Goal: Task Accomplishment & Management: Use online tool/utility

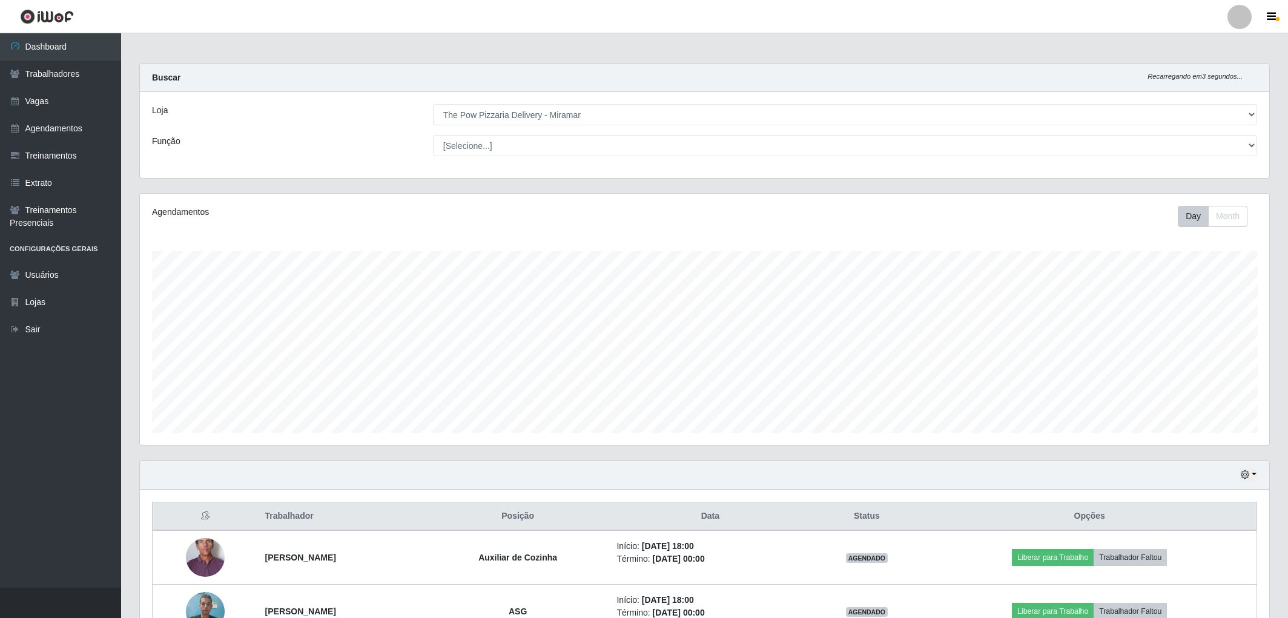
select select "322"
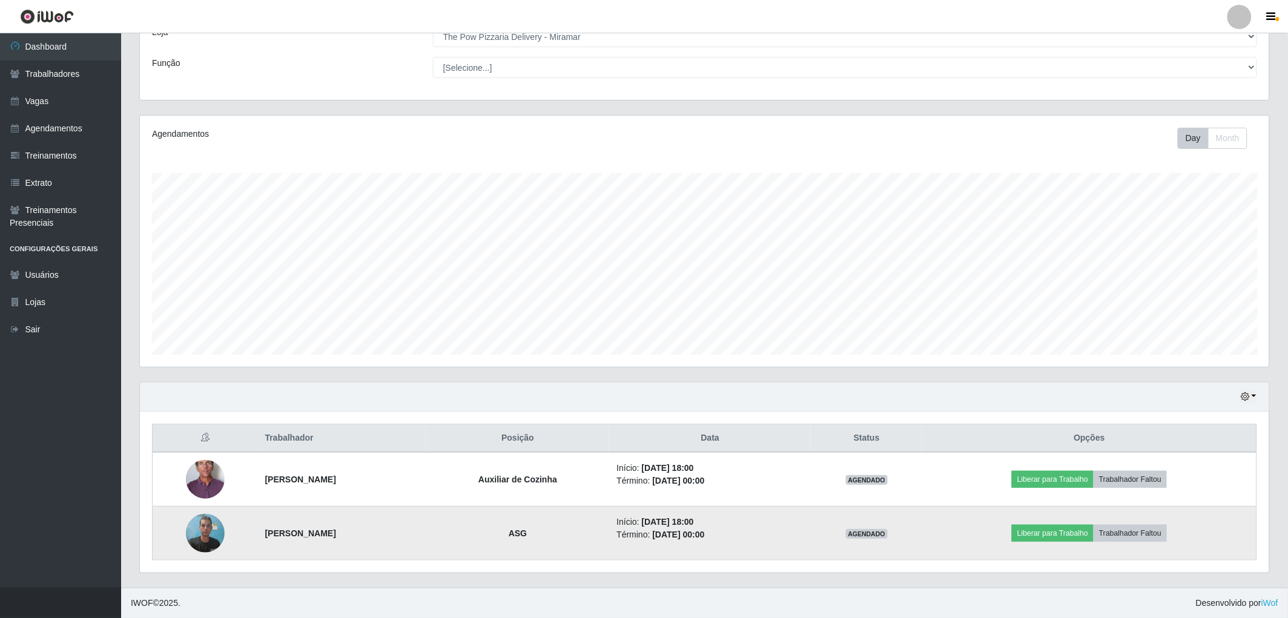
scroll to position [251, 1130]
click at [197, 535] on img at bounding box center [205, 533] width 39 height 51
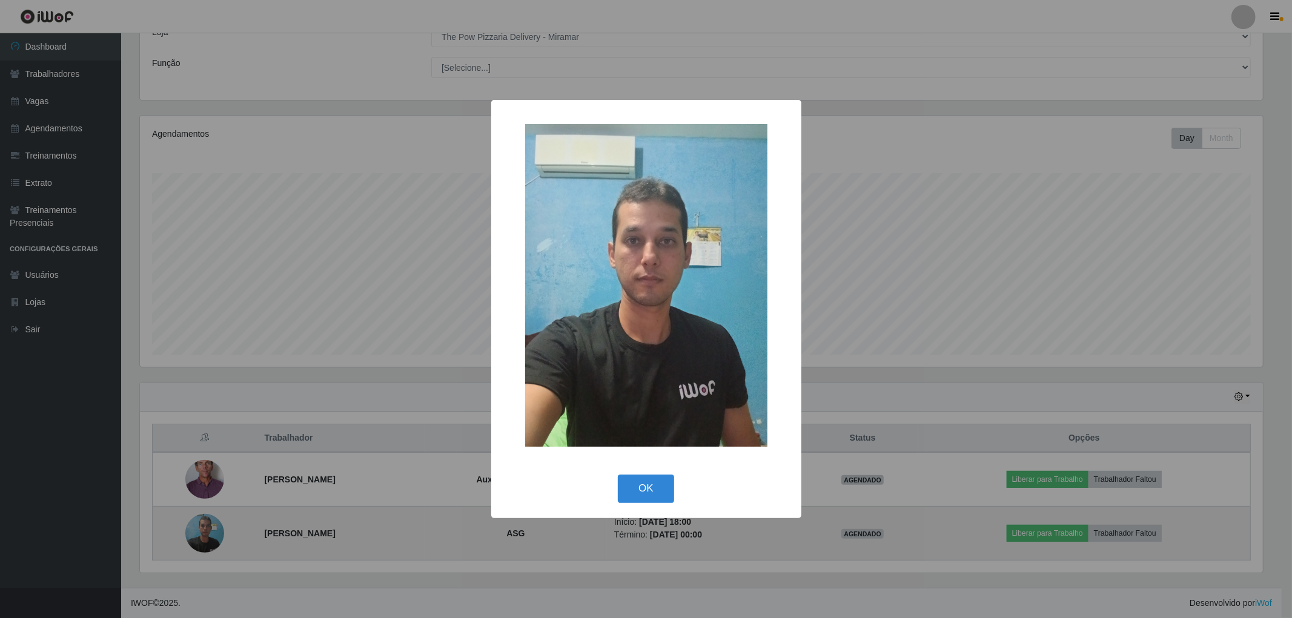
click at [197, 535] on div "× OK Cancel" at bounding box center [646, 309] width 1292 height 618
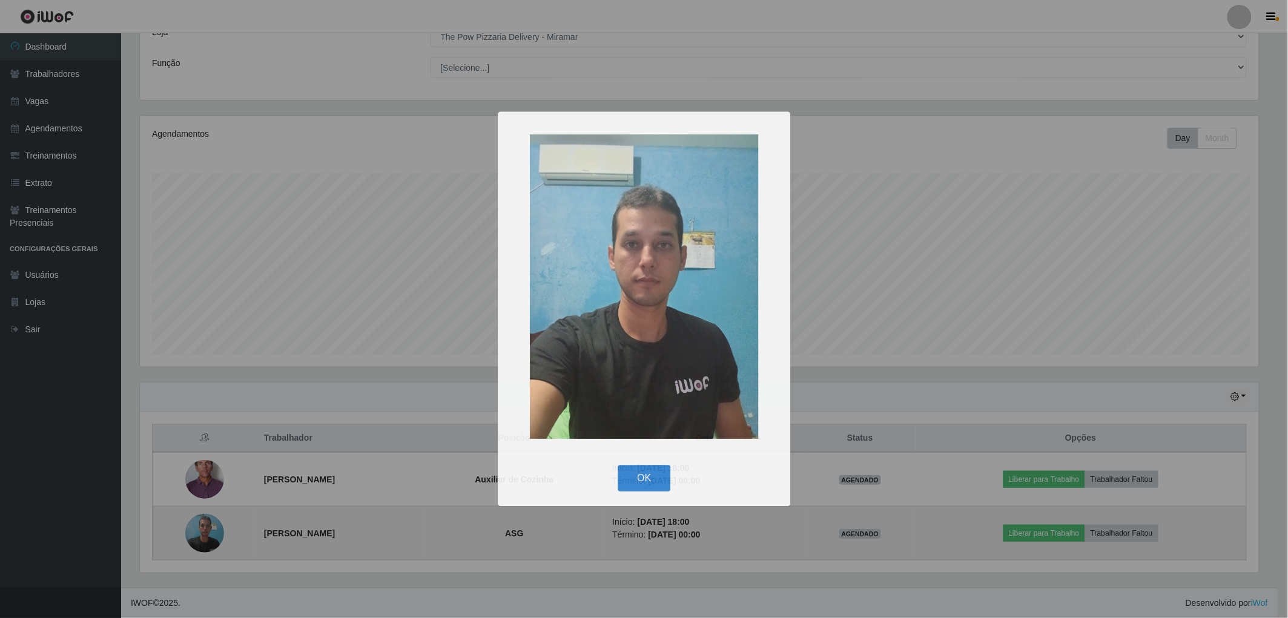
scroll to position [251, 1130]
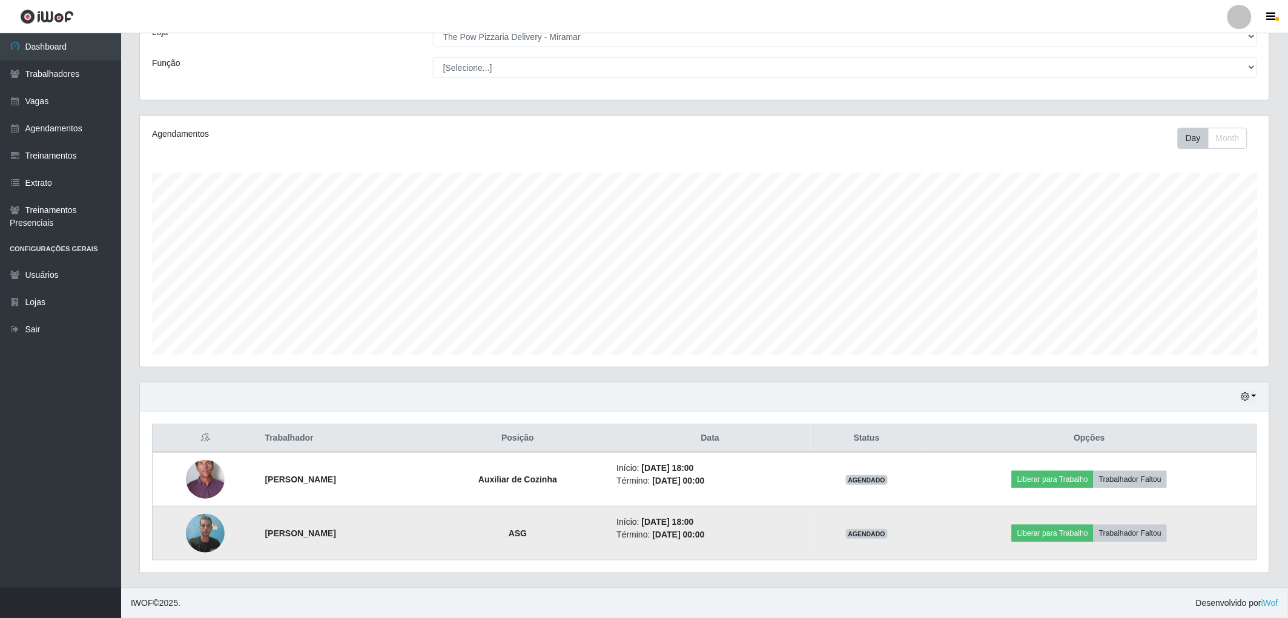
click at [195, 534] on img at bounding box center [205, 533] width 39 height 51
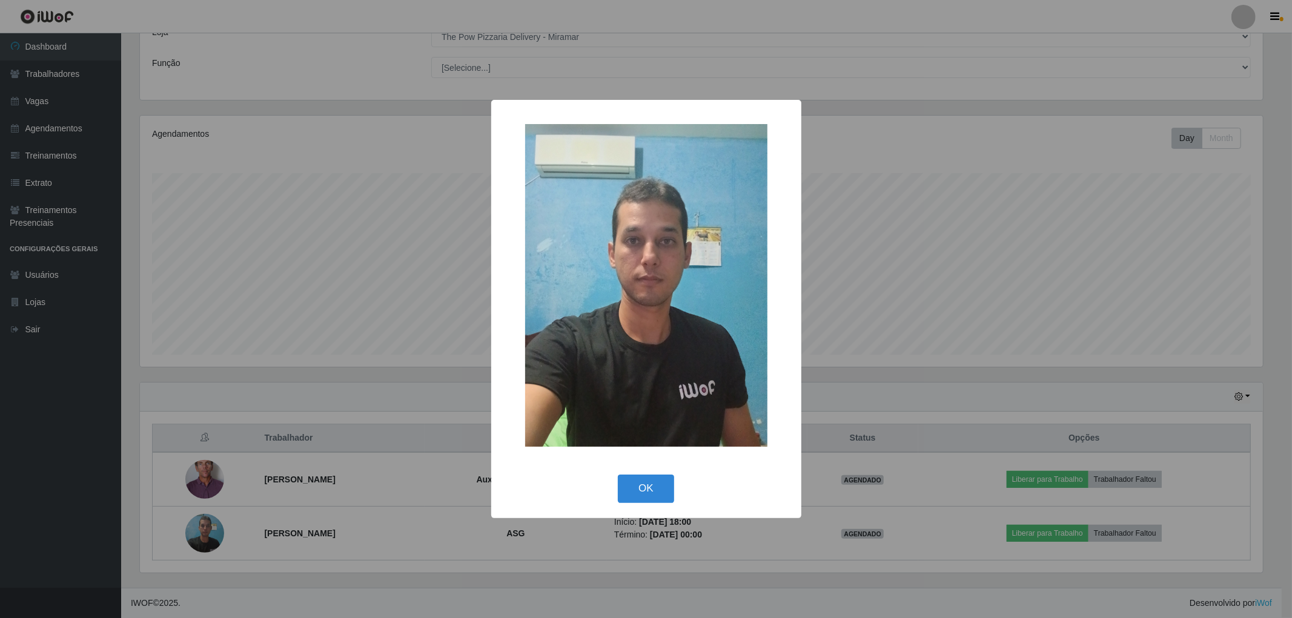
click at [187, 534] on div "× OK Cancel" at bounding box center [646, 309] width 1292 height 618
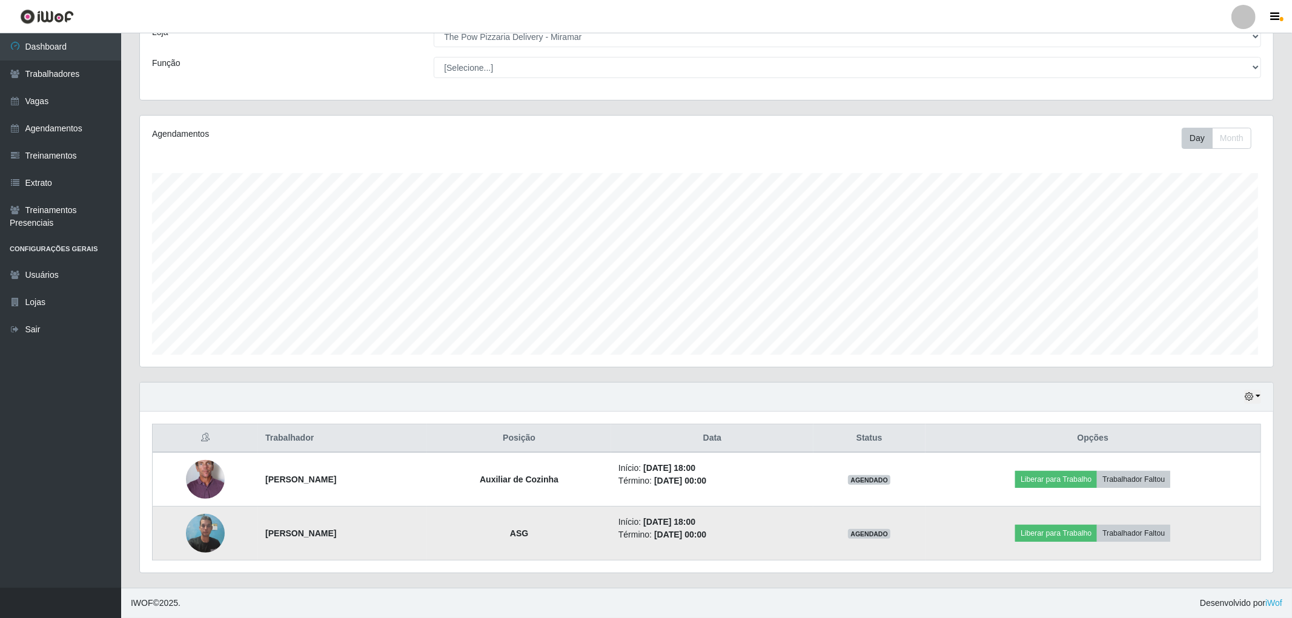
scroll to position [251, 1130]
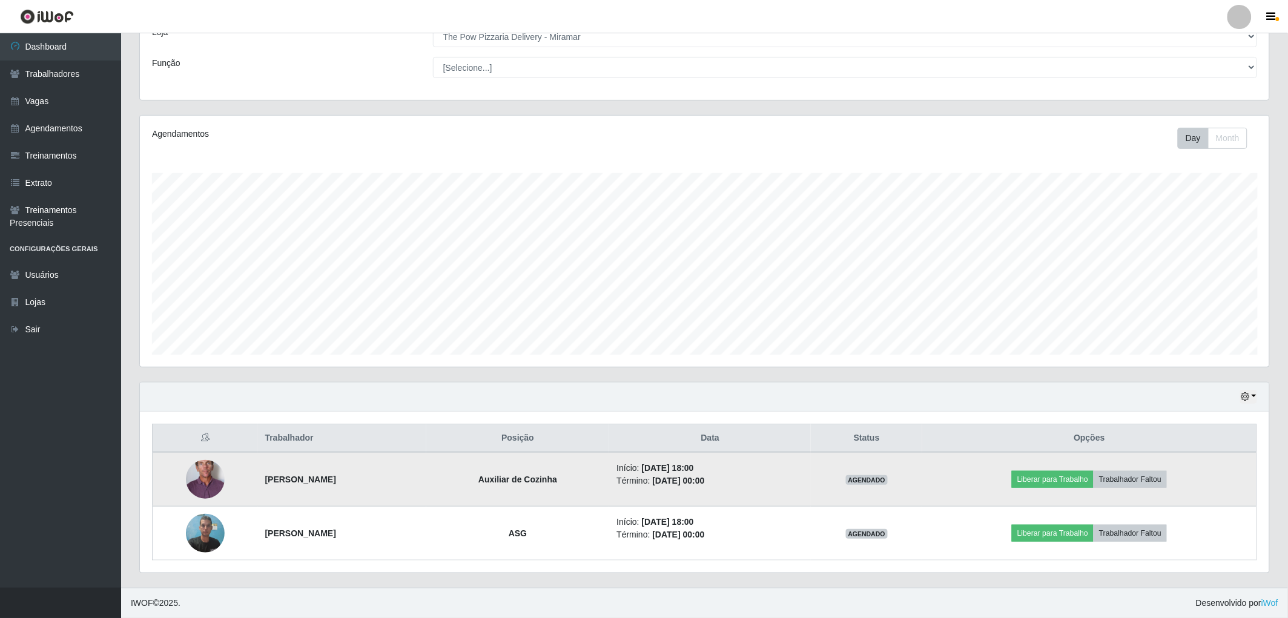
click at [196, 488] on img at bounding box center [205, 480] width 39 height 80
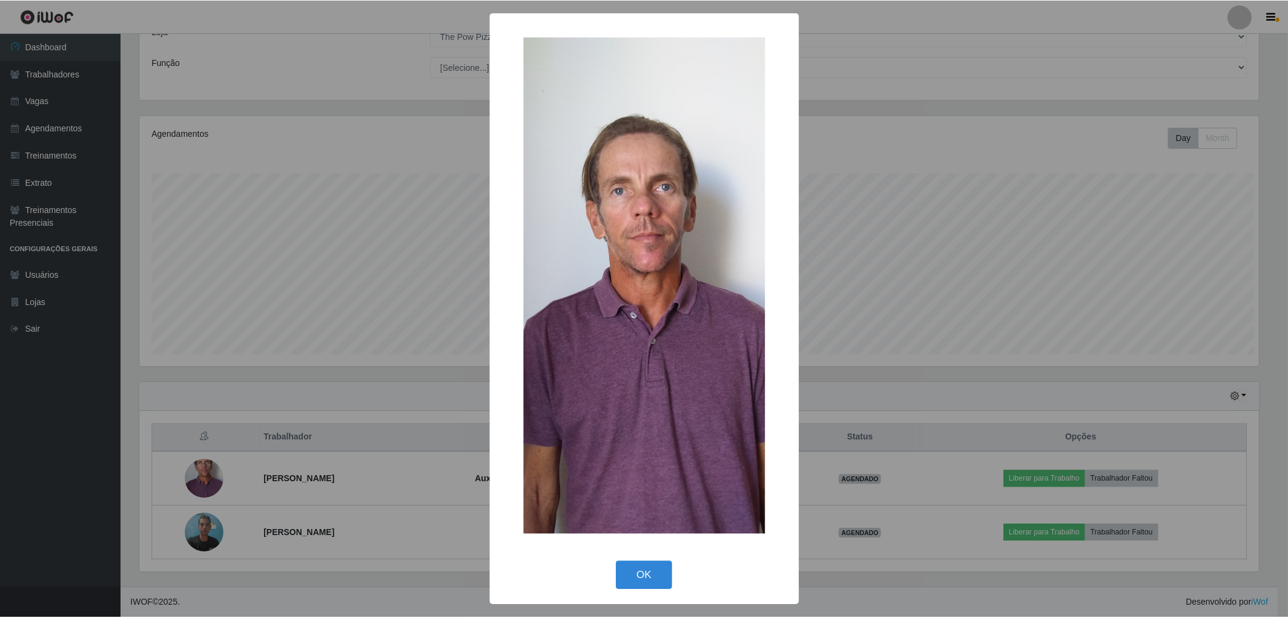
scroll to position [251, 1122]
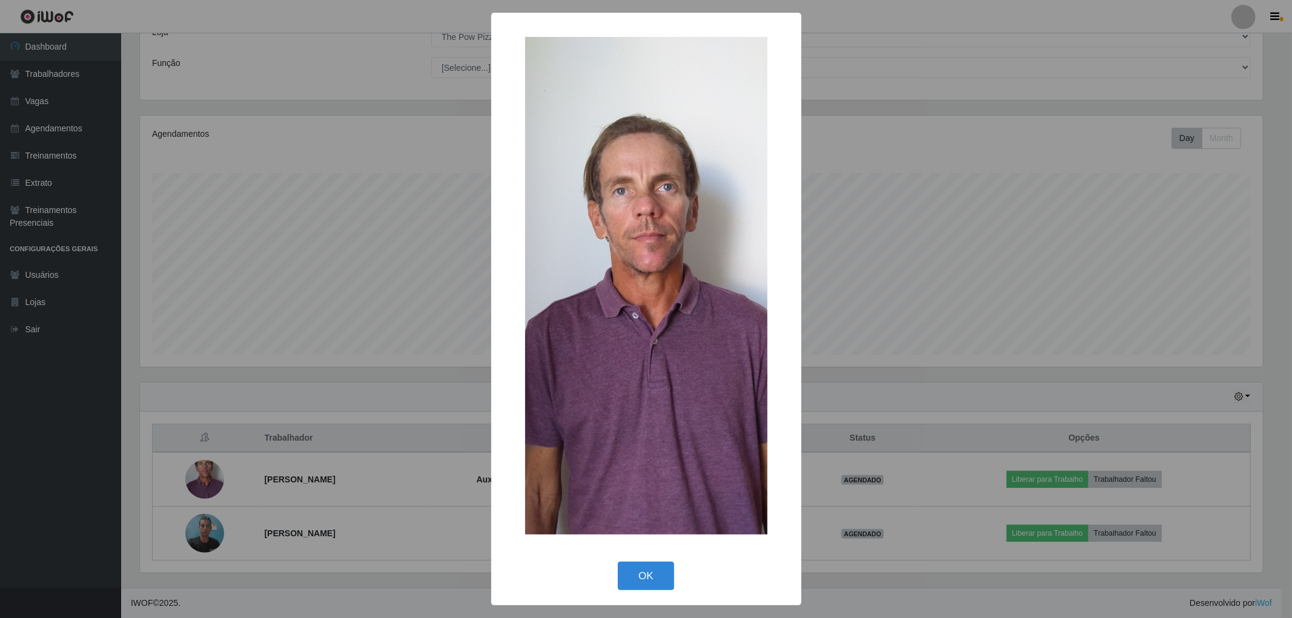
click at [196, 491] on div "× OK Cancel" at bounding box center [646, 309] width 1292 height 618
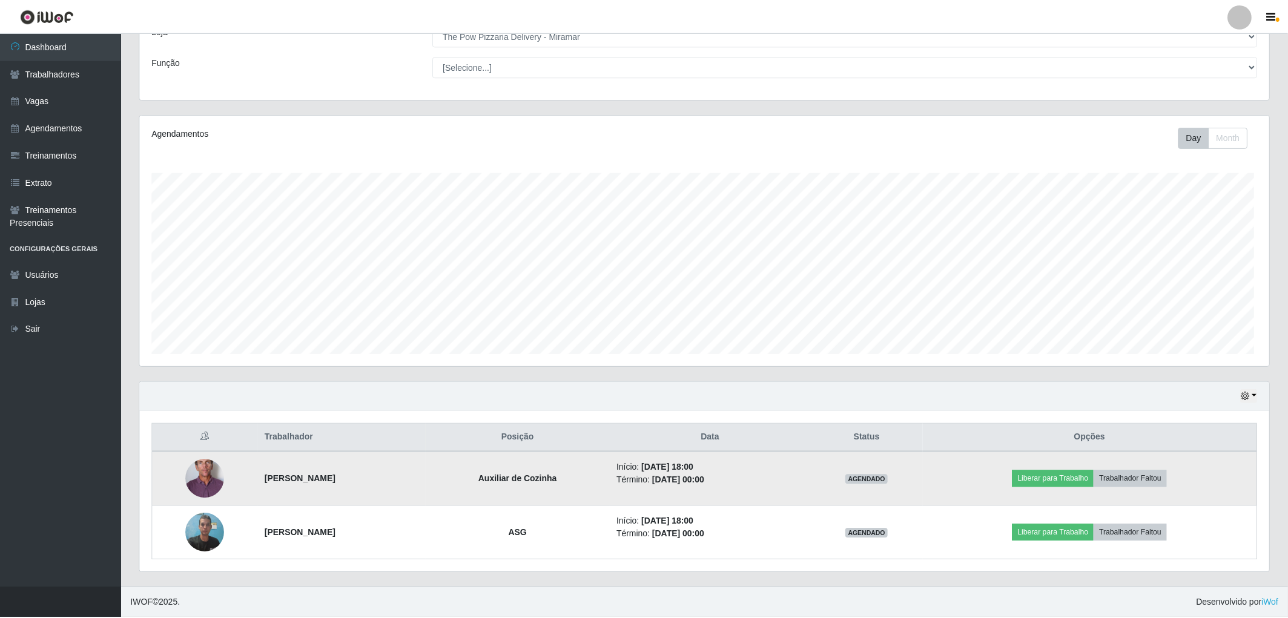
scroll to position [251, 1130]
click at [1049, 469] on td "Liberar para Trabalho Trabalhador Faltou" at bounding box center [1089, 479] width 334 height 55
click at [1052, 474] on button "Liberar para Trabalho" at bounding box center [1053, 479] width 82 height 17
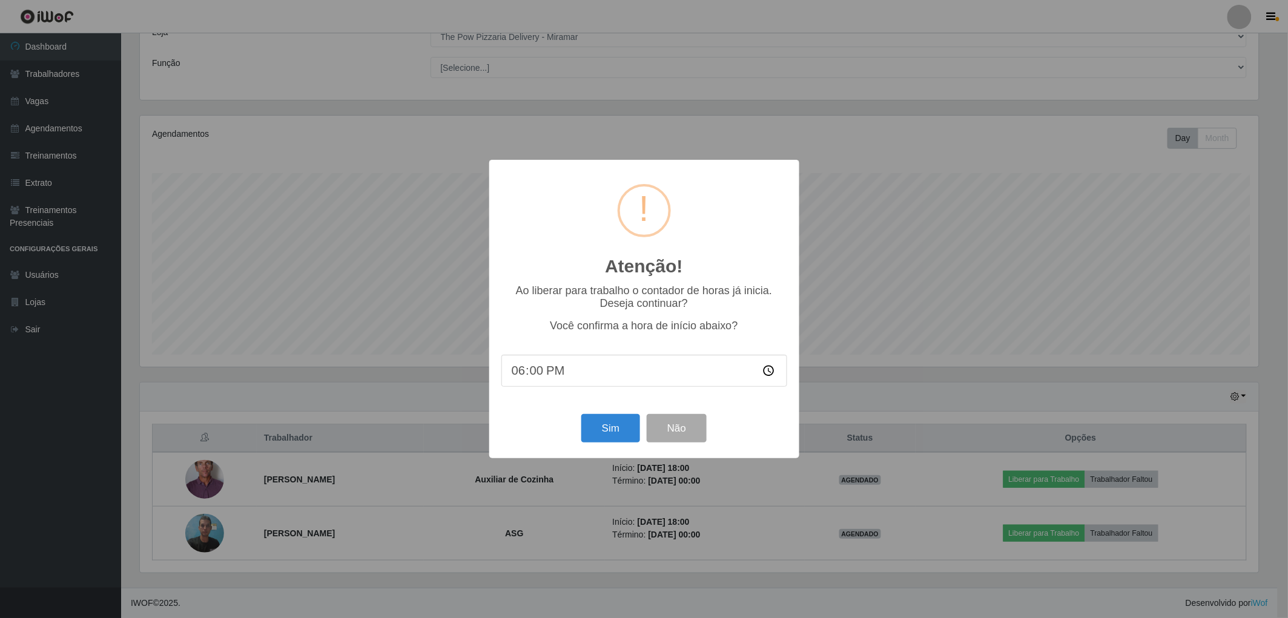
scroll to position [251, 1122]
click at [603, 435] on button "Sim" at bounding box center [612, 428] width 59 height 28
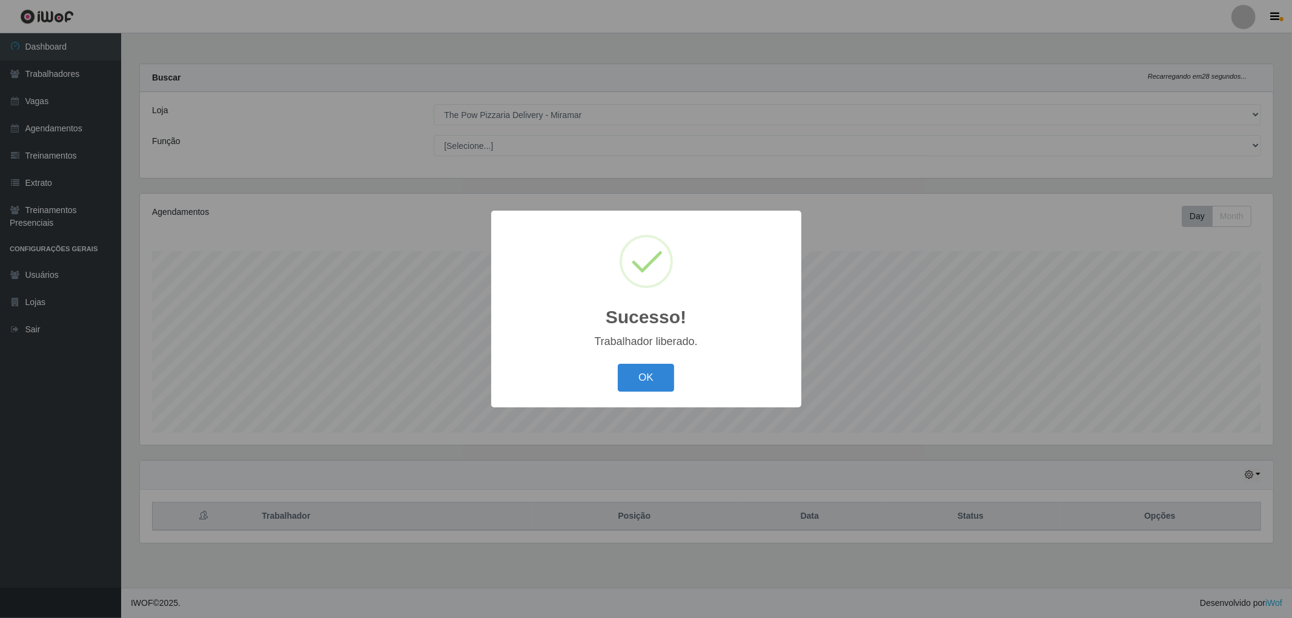
scroll to position [251, 1133]
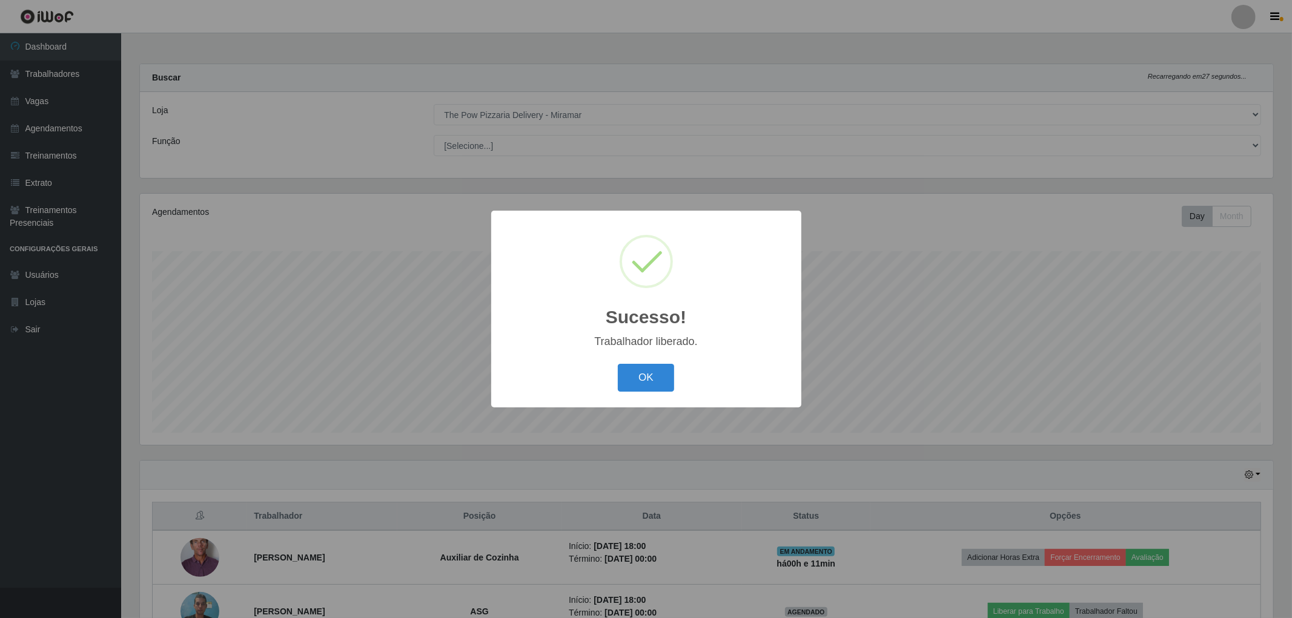
click at [612, 383] on div "OK Cancel" at bounding box center [646, 377] width 286 height 35
click at [632, 385] on button "OK" at bounding box center [646, 378] width 56 height 28
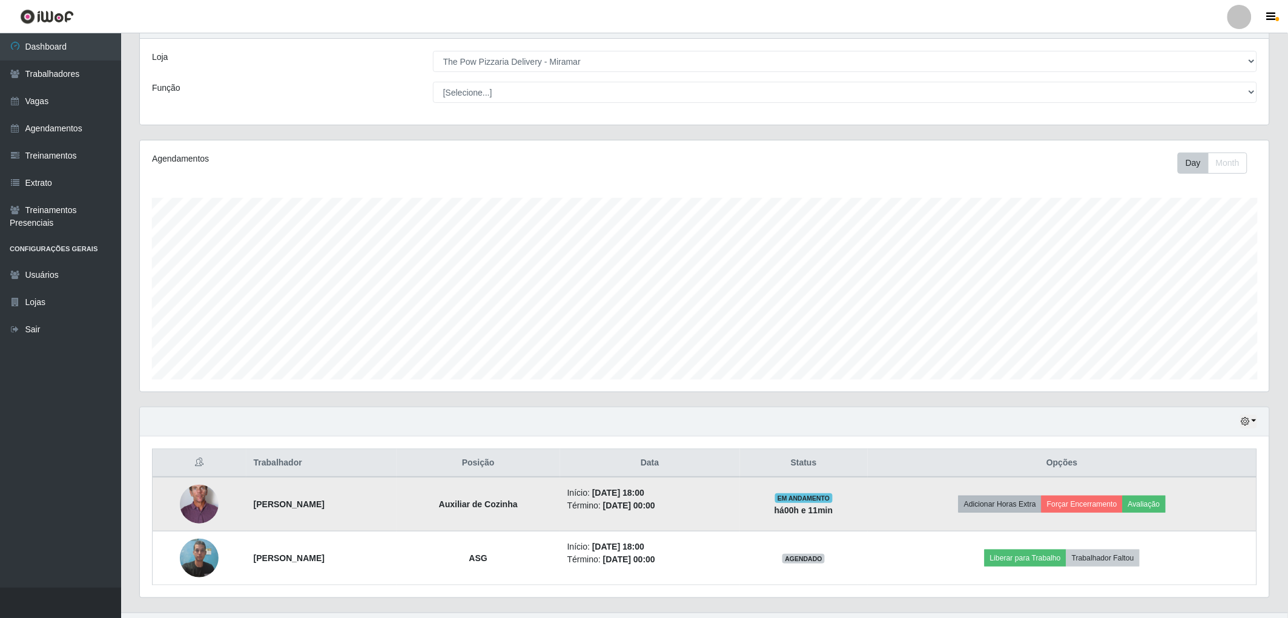
scroll to position [79, 0]
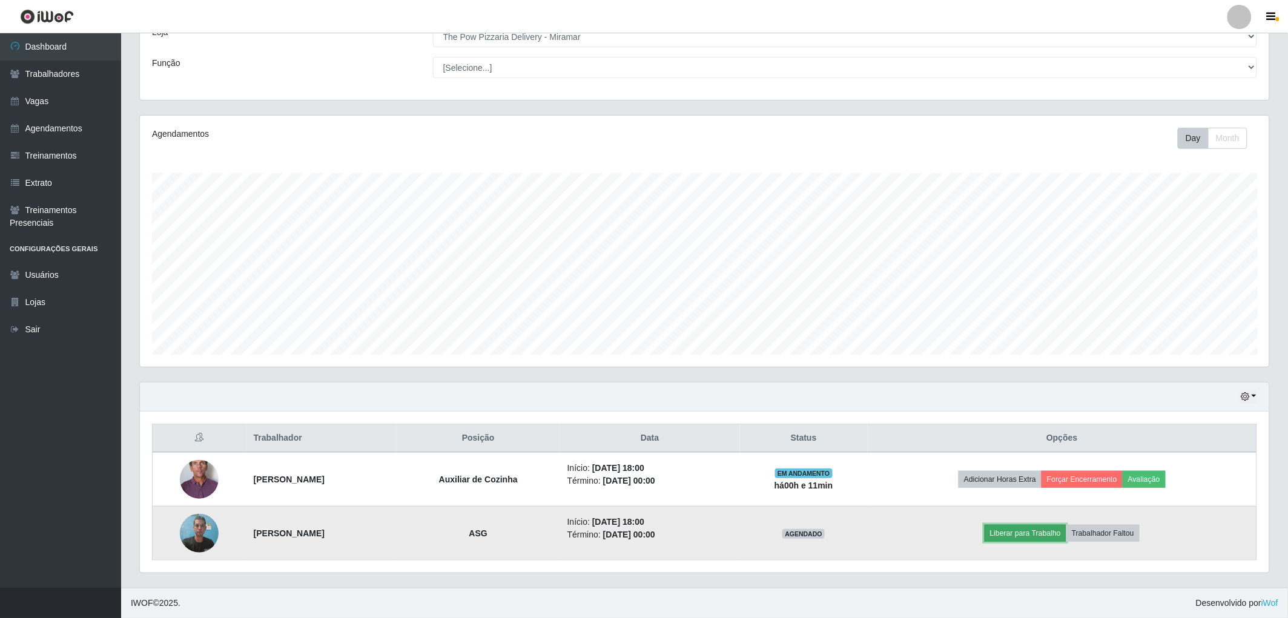
click at [1036, 528] on button "Liberar para Trabalho" at bounding box center [1026, 533] width 82 height 17
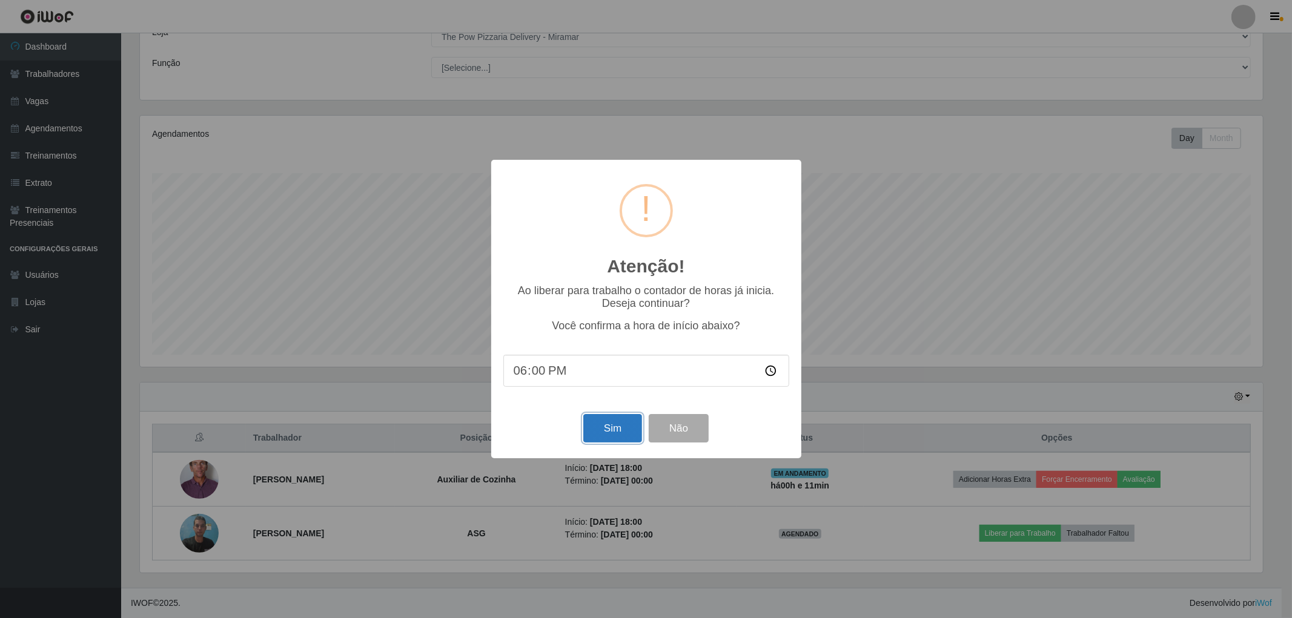
click at [604, 430] on button "Sim" at bounding box center [612, 428] width 59 height 28
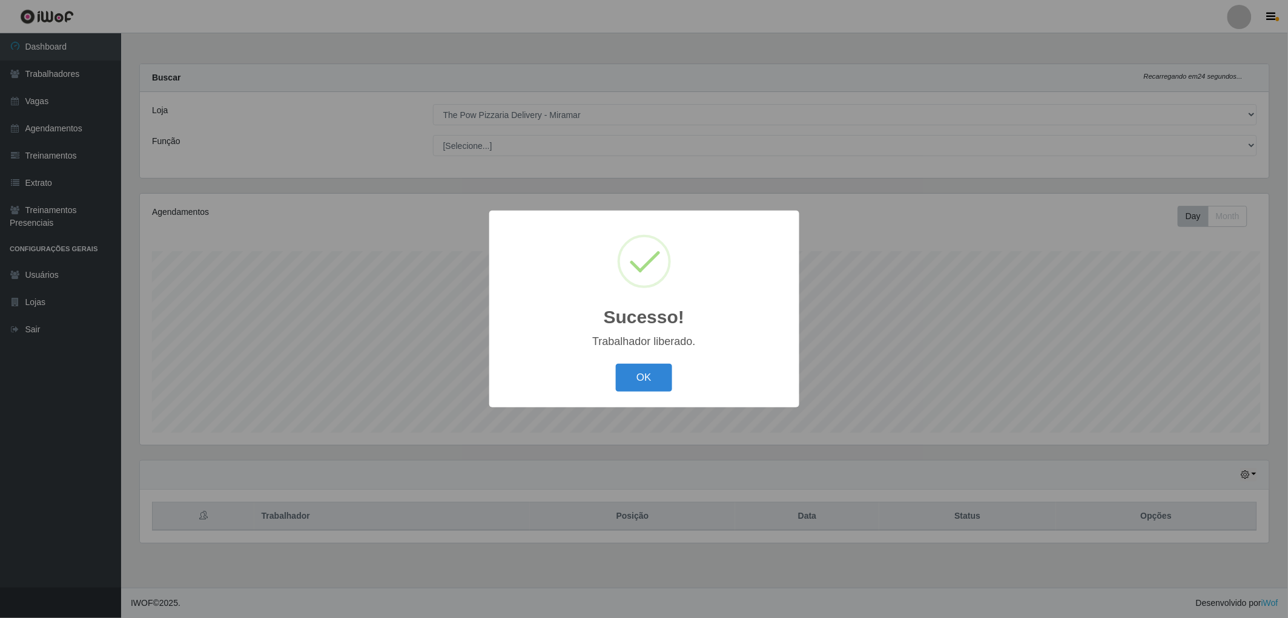
scroll to position [251, 1133]
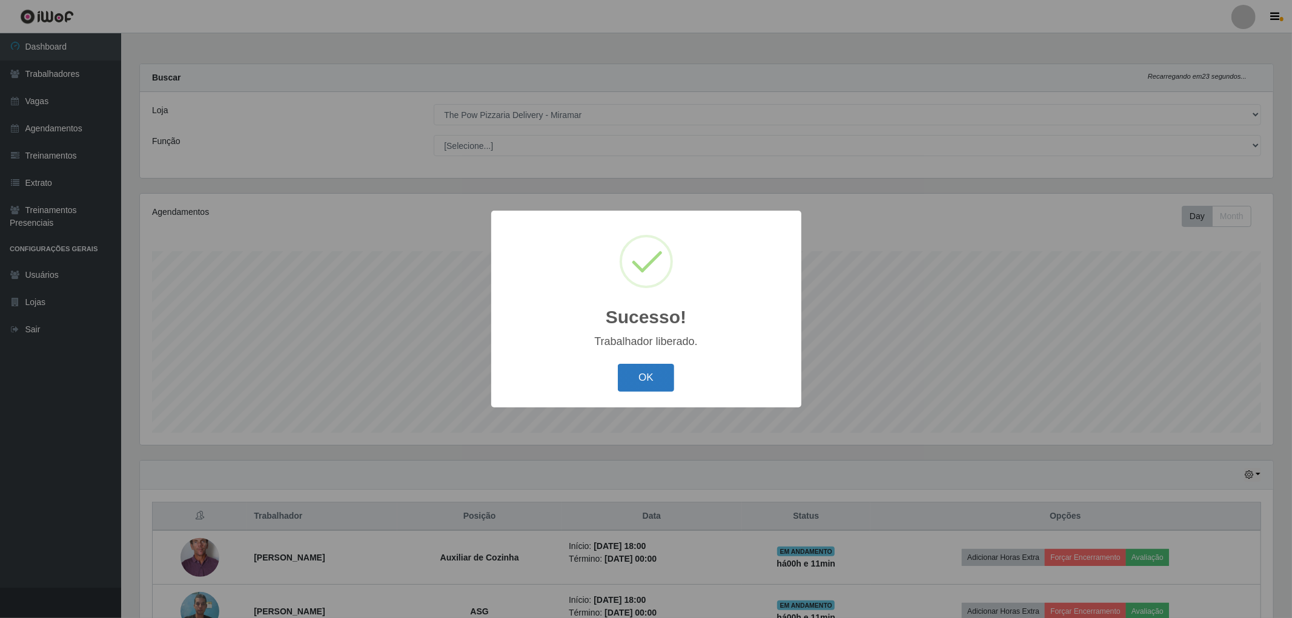
click at [668, 377] on button "OK" at bounding box center [646, 378] width 56 height 28
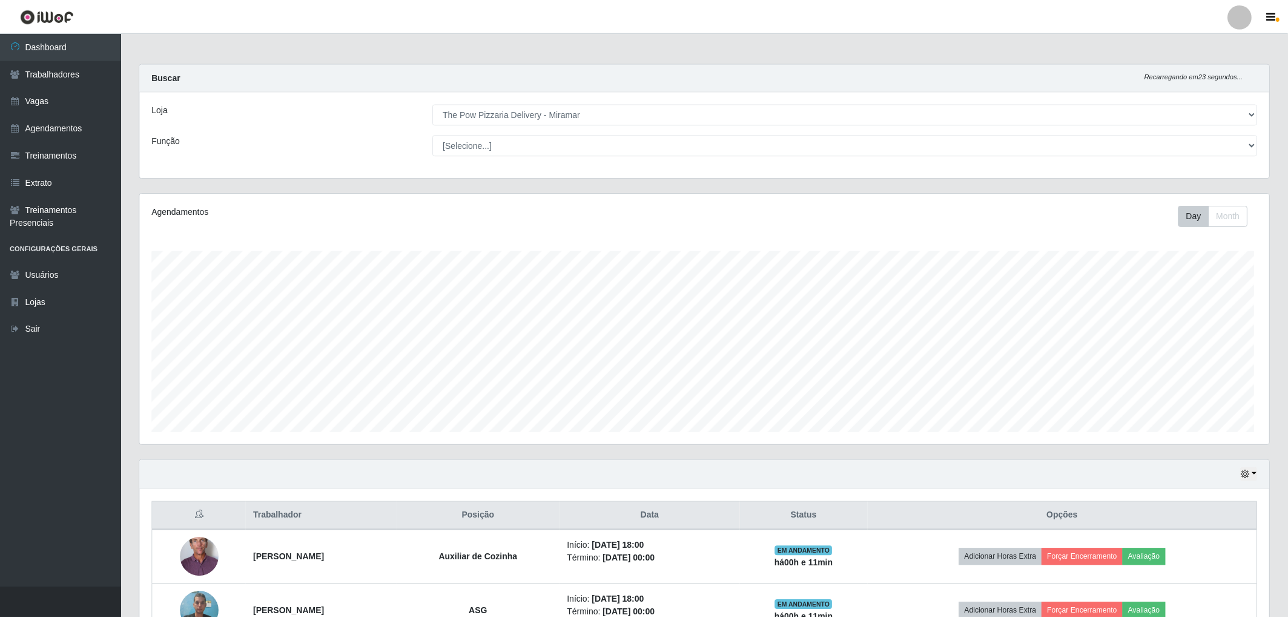
scroll to position [251, 1130]
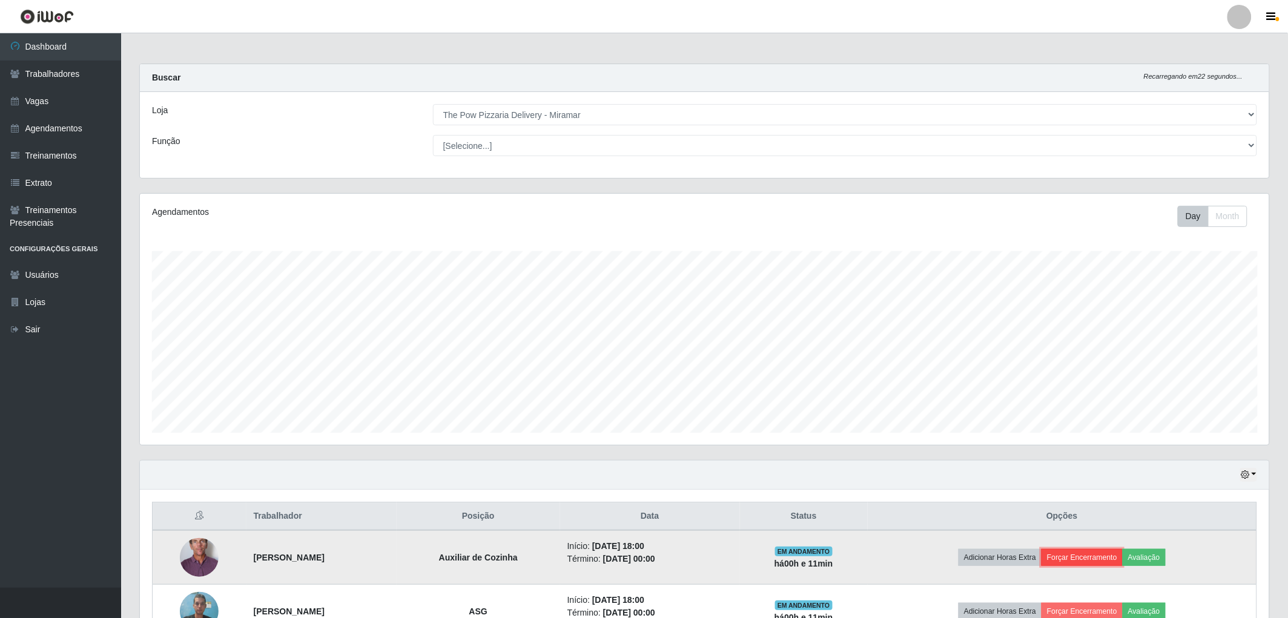
click at [1098, 550] on button "Forçar Encerramento" at bounding box center [1082, 557] width 81 height 17
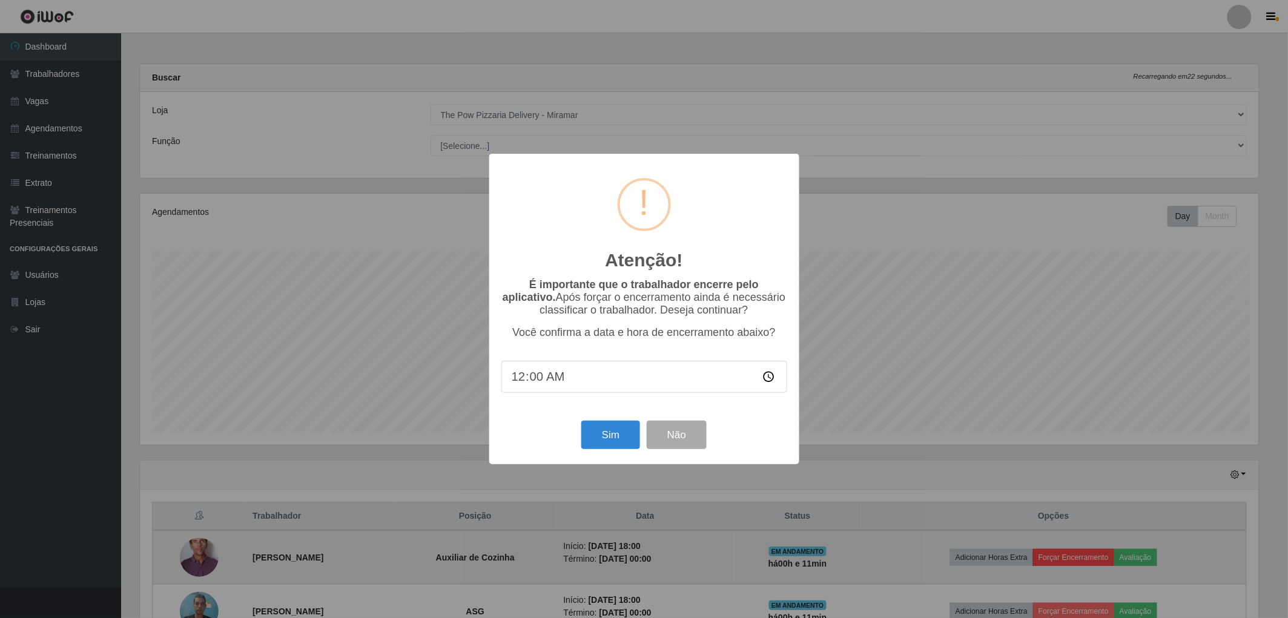
scroll to position [251, 1122]
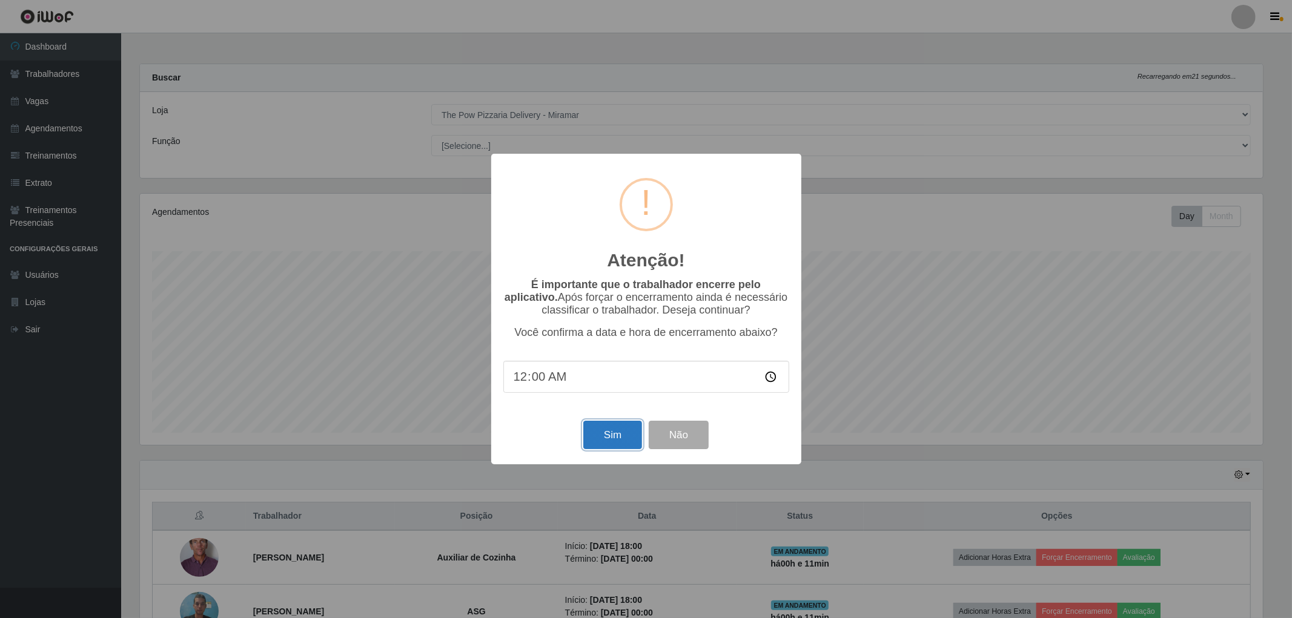
click at [610, 436] on button "Sim" at bounding box center [612, 435] width 59 height 28
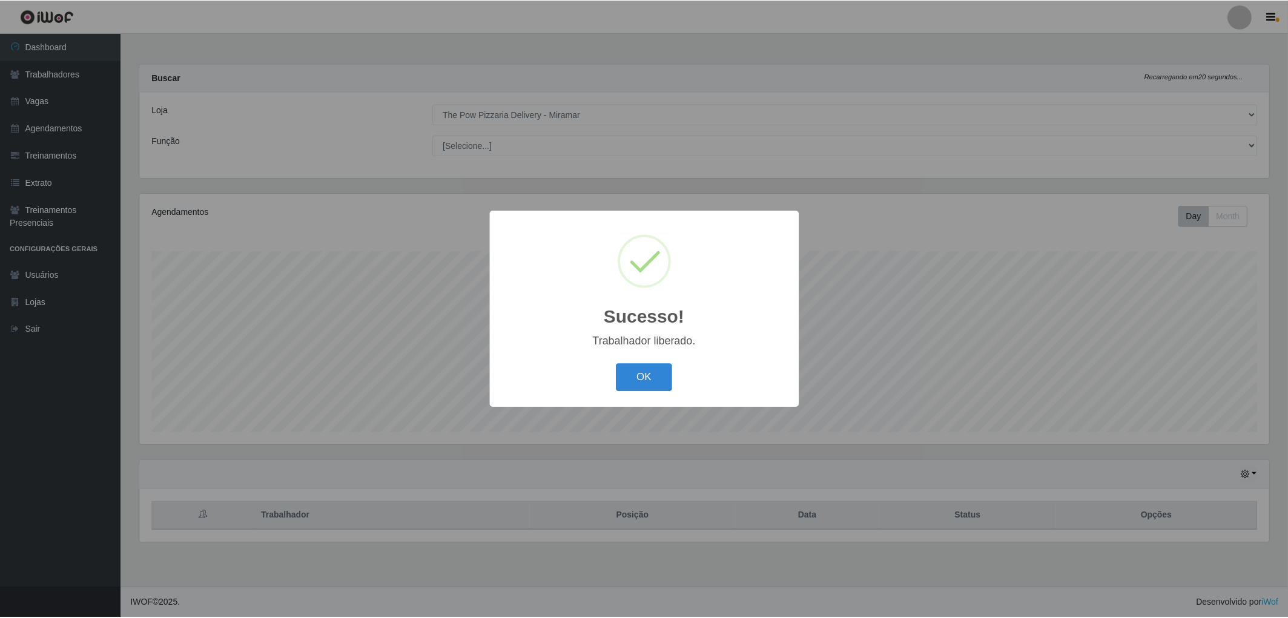
scroll to position [251, 1133]
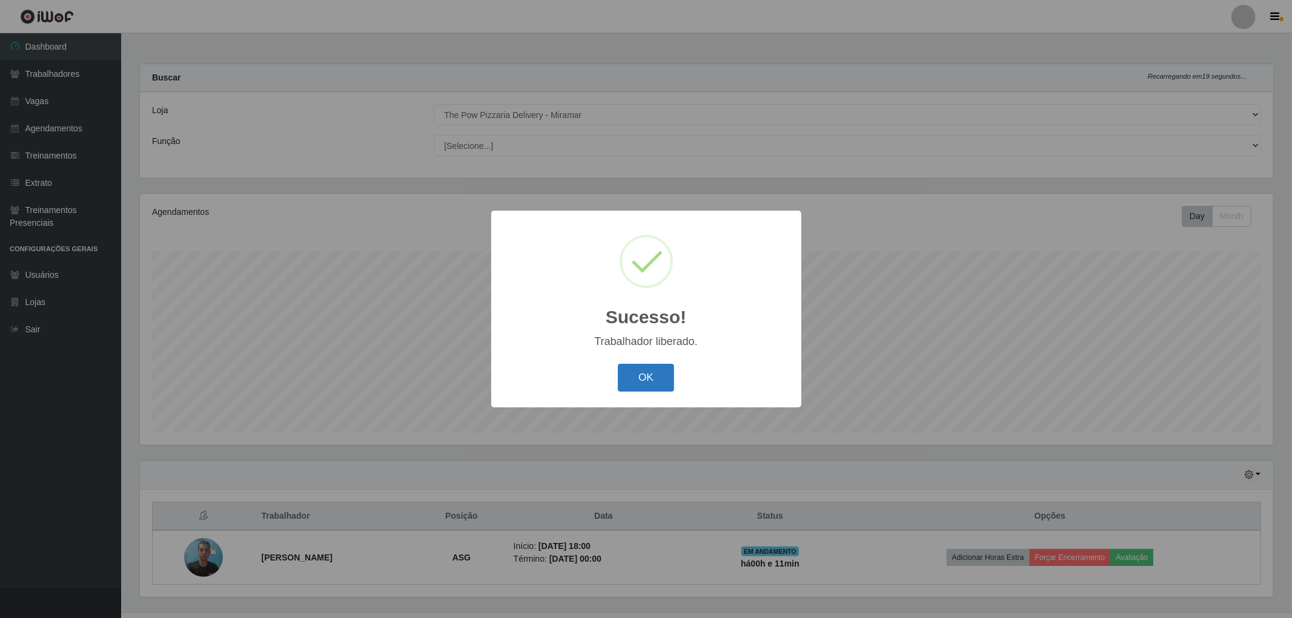
click at [630, 376] on button "OK" at bounding box center [646, 378] width 56 height 28
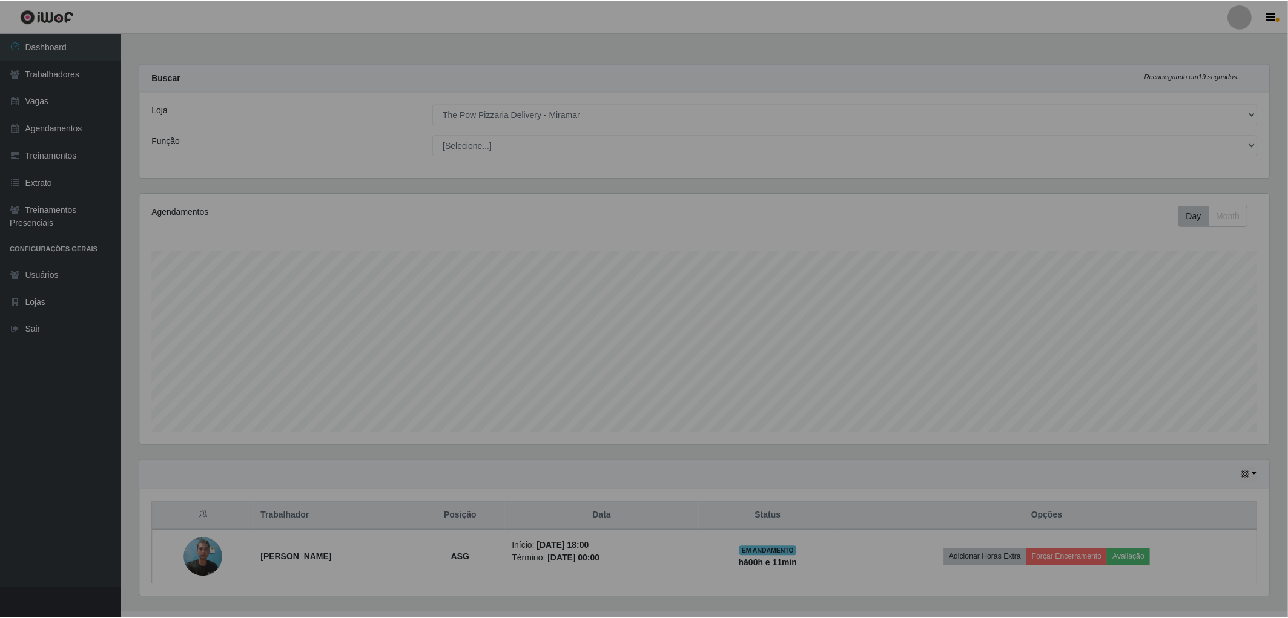
scroll to position [251, 1130]
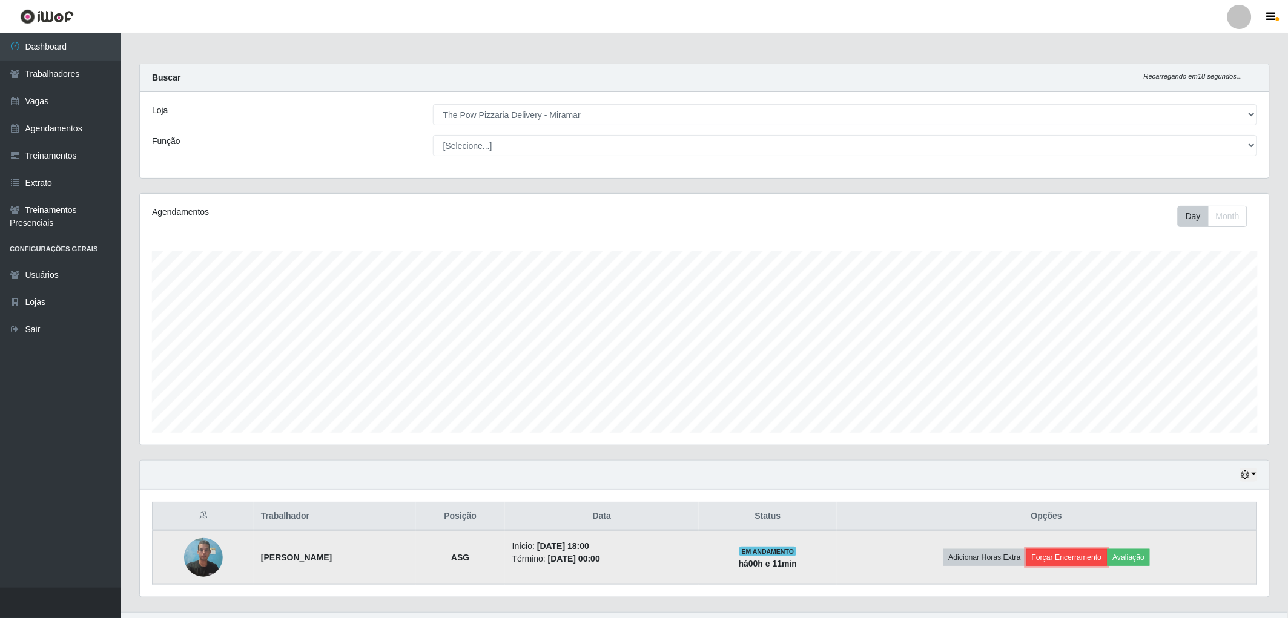
click at [1087, 557] on button "Forçar Encerramento" at bounding box center [1067, 557] width 81 height 17
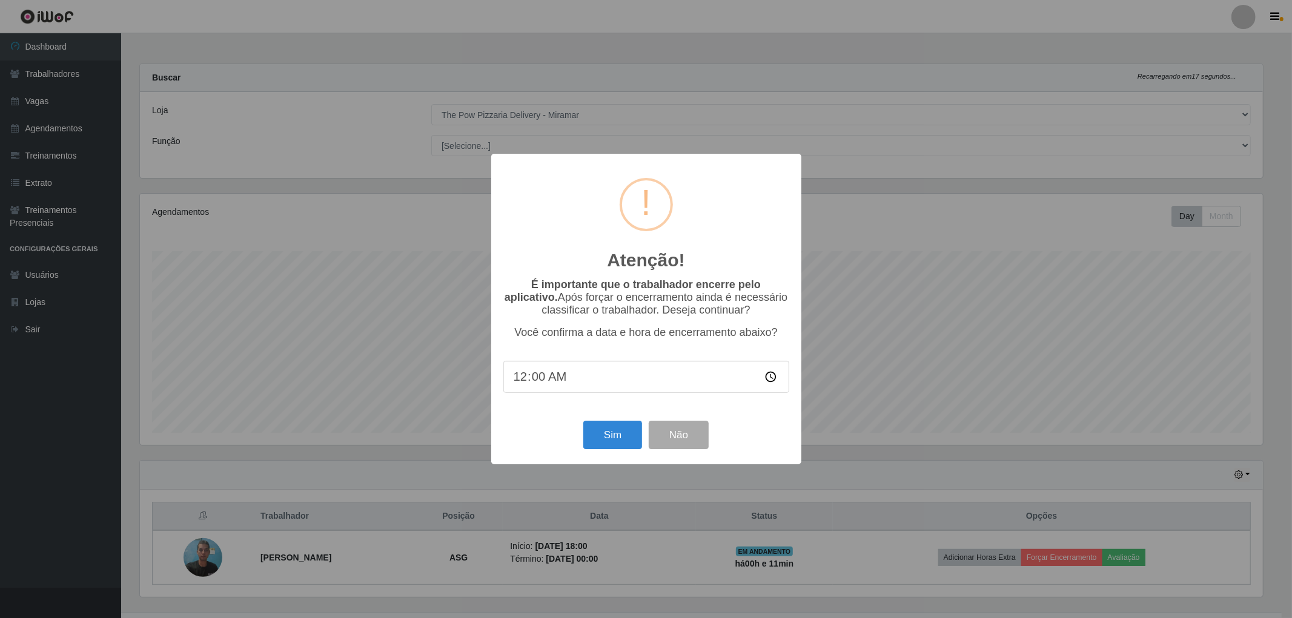
click at [631, 452] on div "Sim Não" at bounding box center [646, 435] width 286 height 35
click at [626, 449] on button "Sim" at bounding box center [612, 435] width 59 height 28
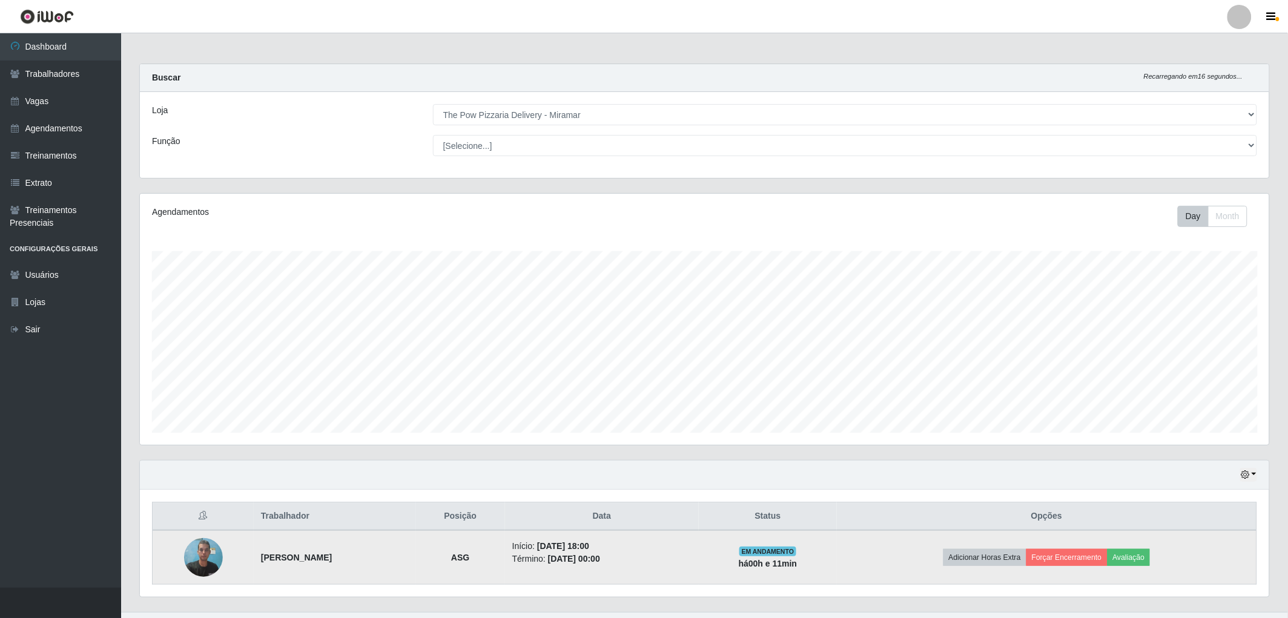
scroll to position [0, 0]
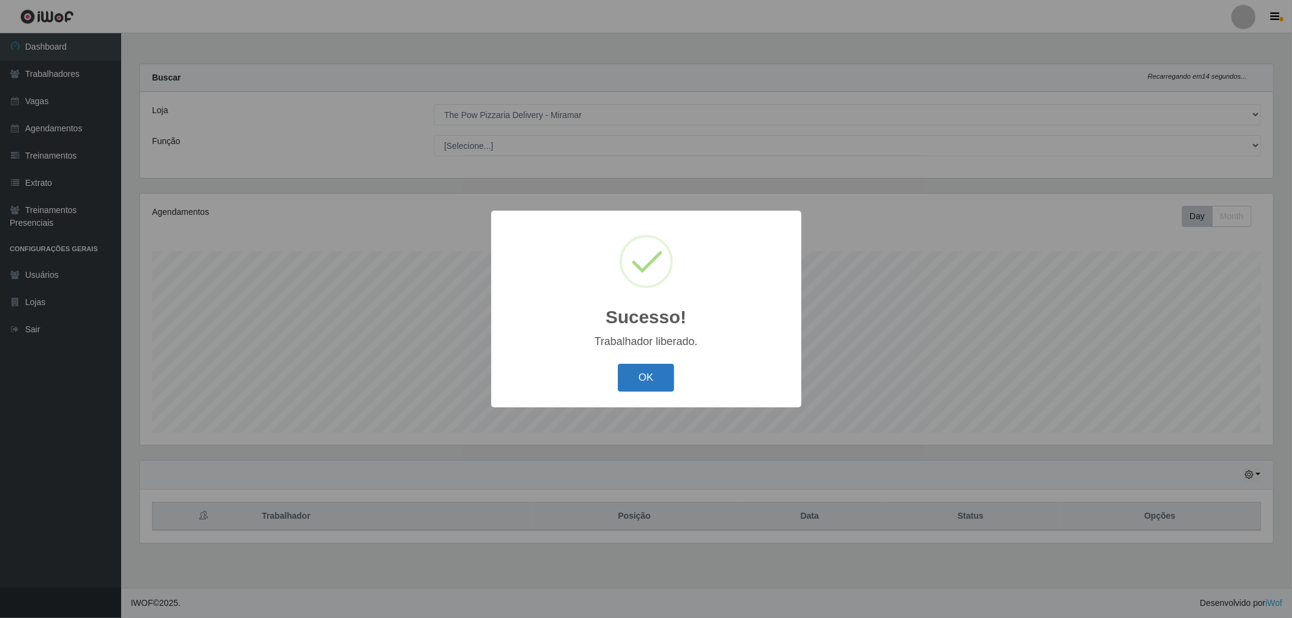
click at [629, 379] on button "OK" at bounding box center [646, 378] width 56 height 28
